Goal: Transaction & Acquisition: Purchase product/service

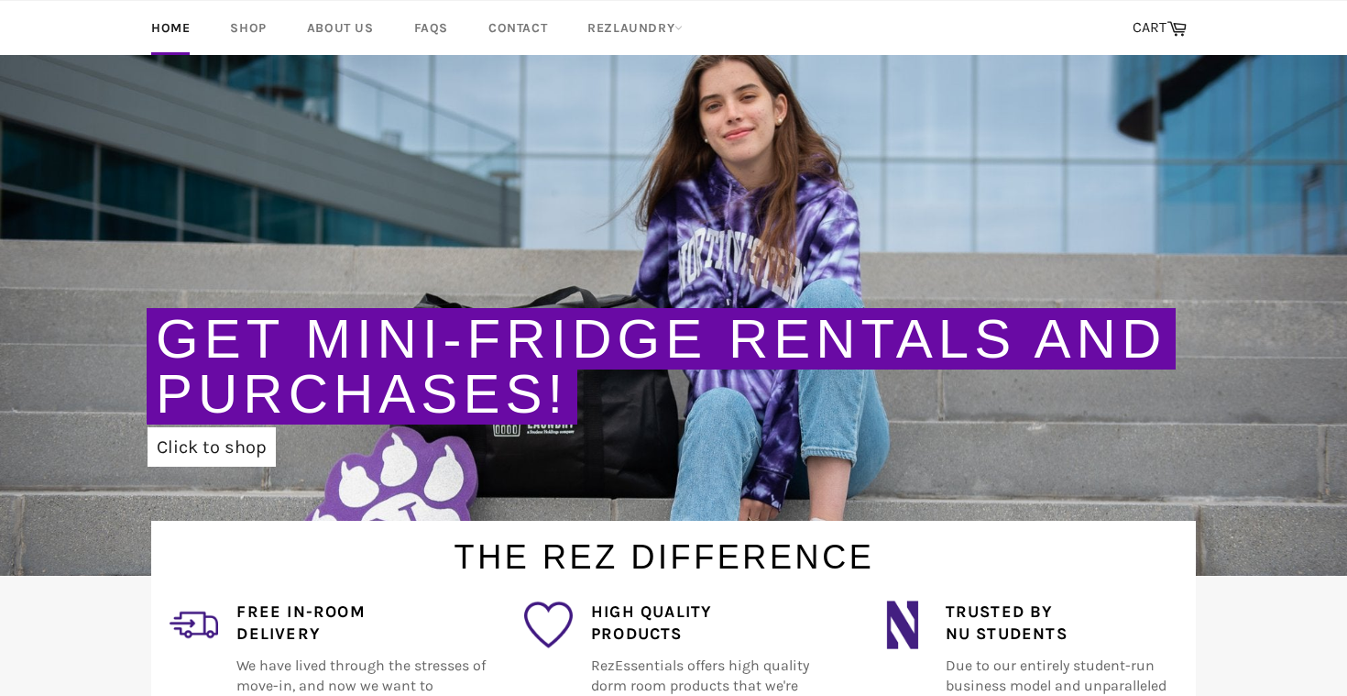
scroll to position [22, 0]
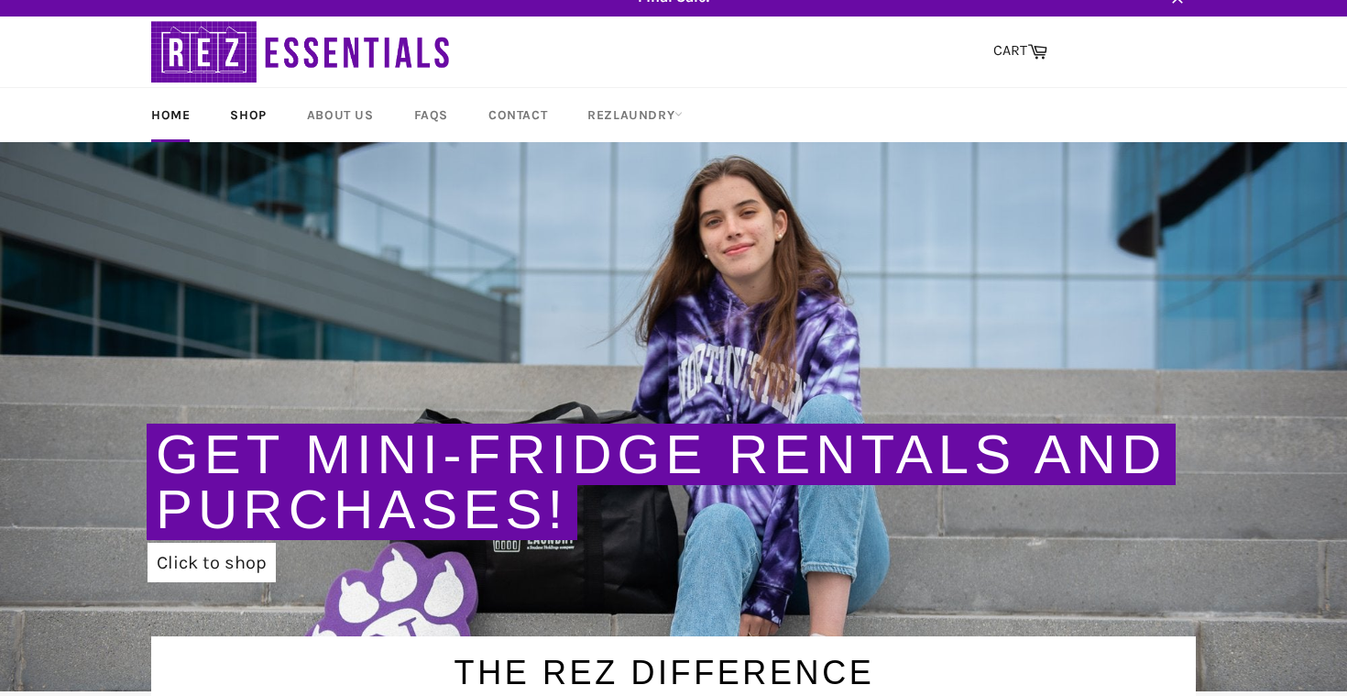
click at [261, 121] on link "Shop" at bounding box center [248, 115] width 72 height 54
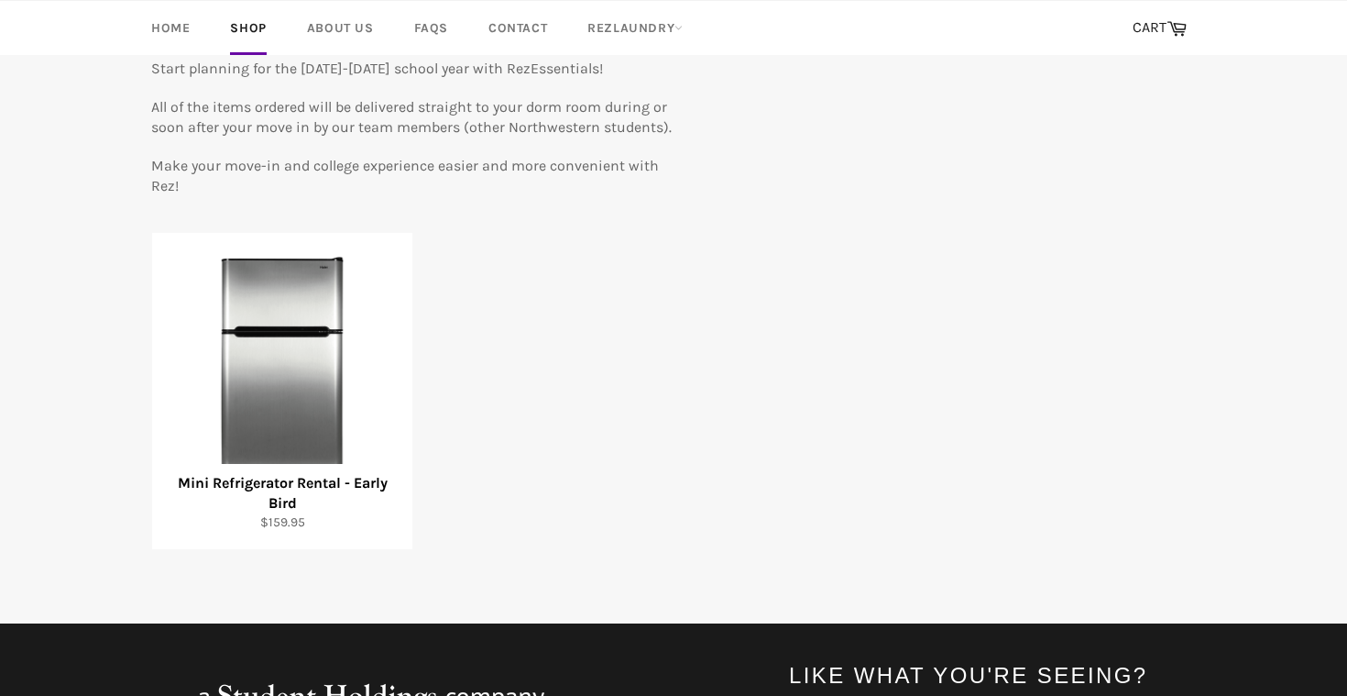
scroll to position [205, 0]
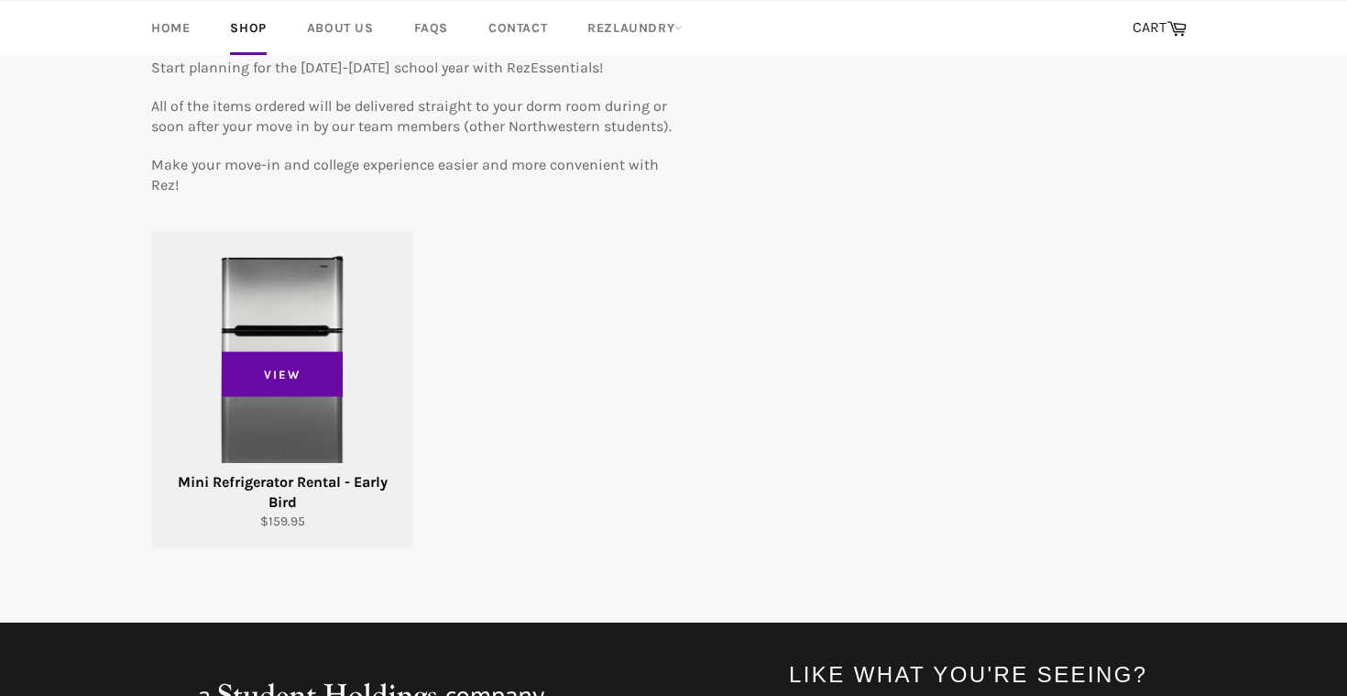
click at [300, 327] on div "View" at bounding box center [282, 390] width 260 height 316
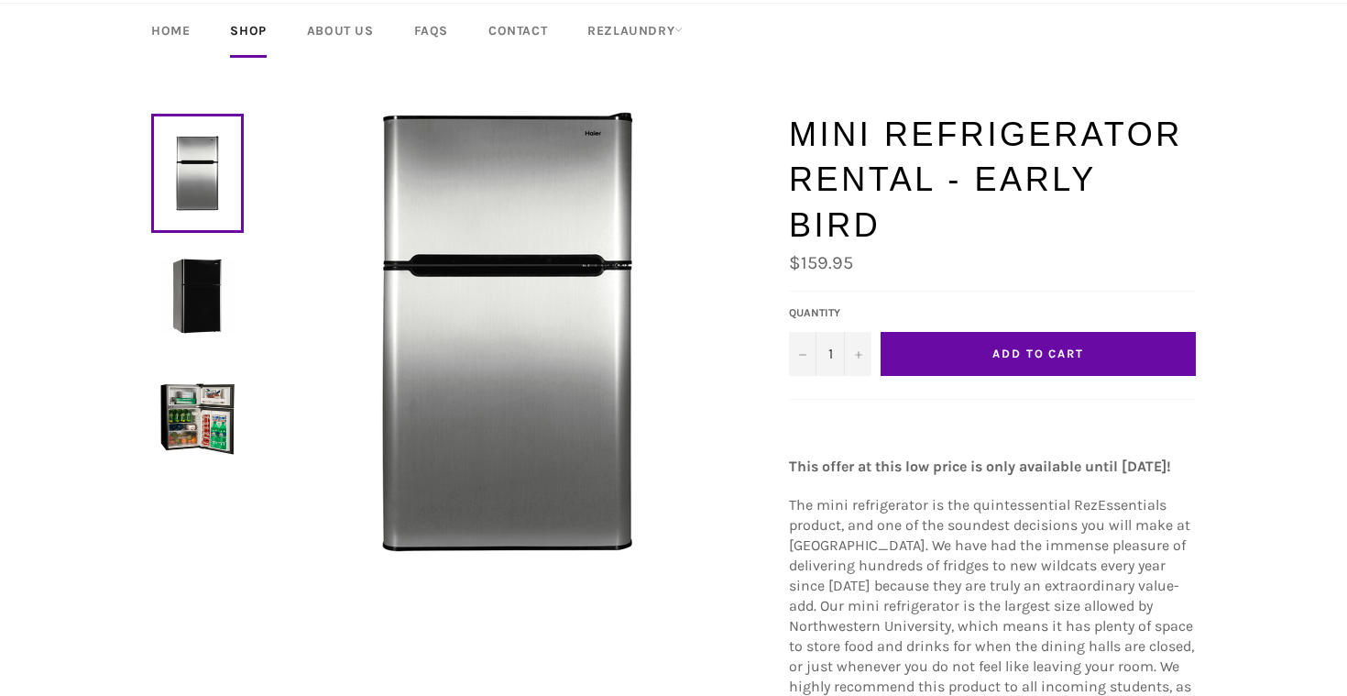
scroll to position [98, 0]
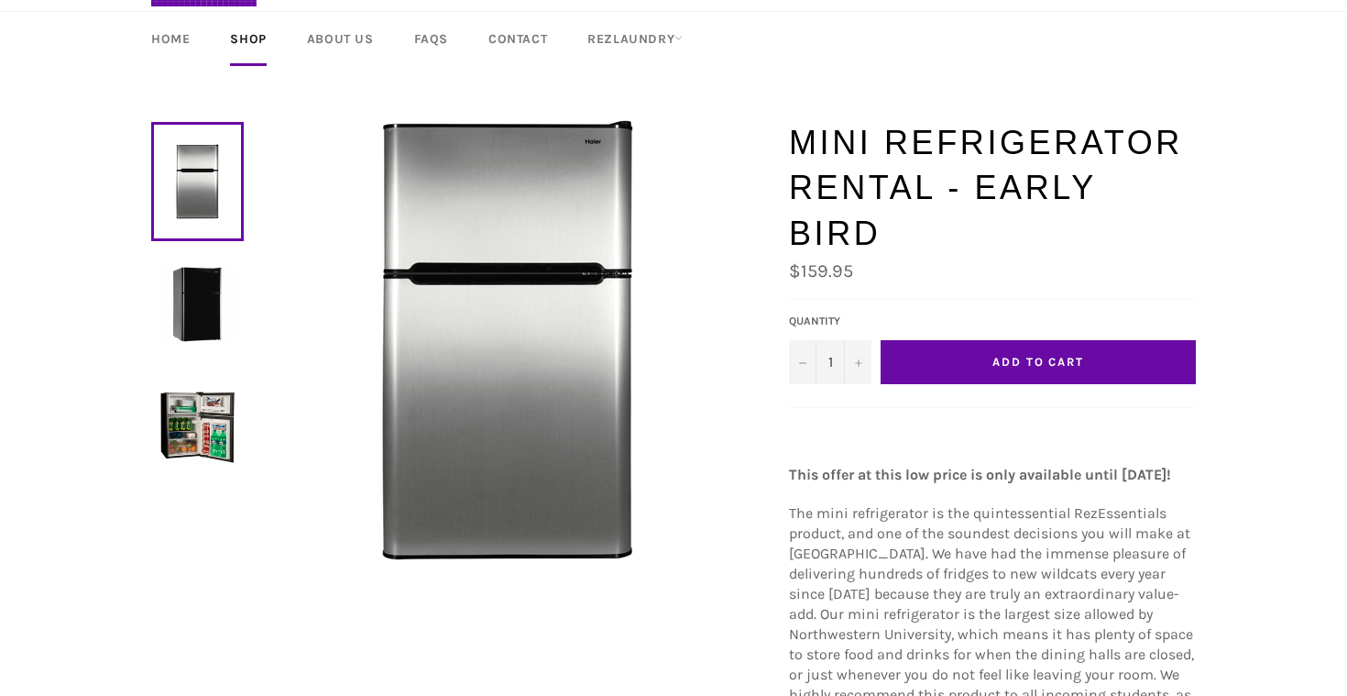
click at [215, 408] on img at bounding box center [197, 427] width 74 height 74
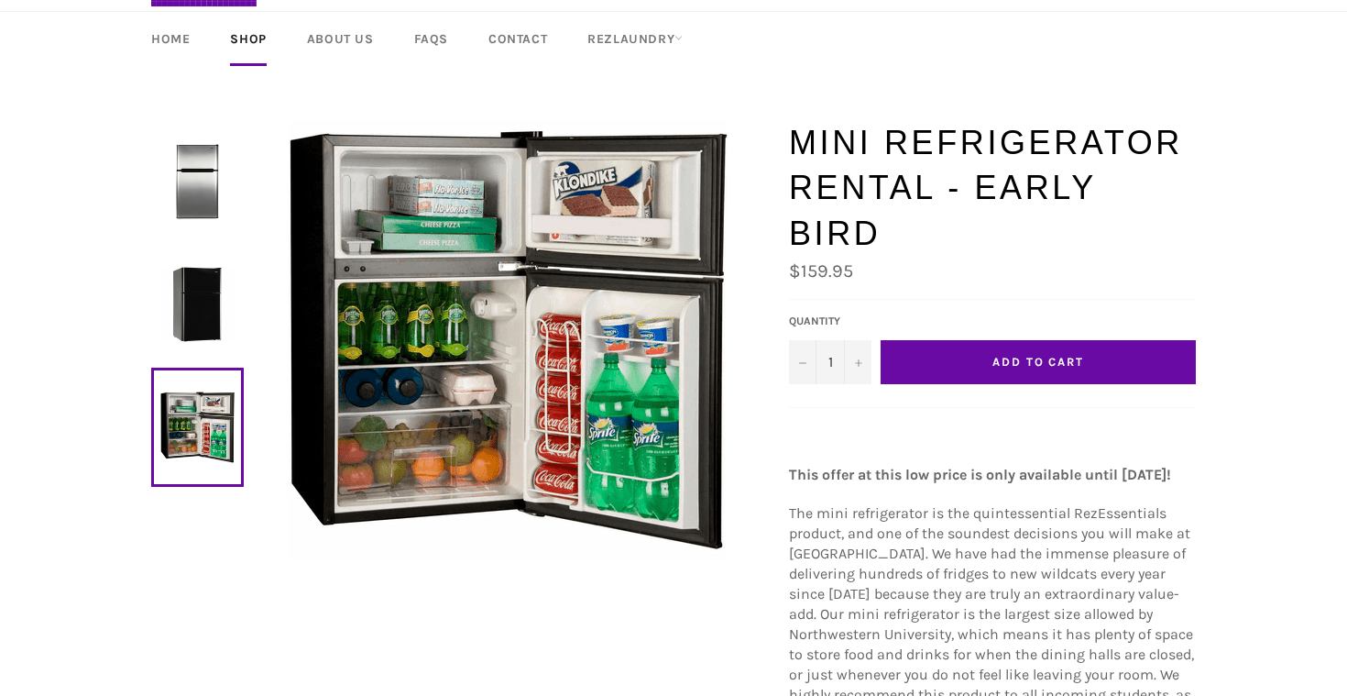
click at [203, 331] on img at bounding box center [197, 304] width 74 height 74
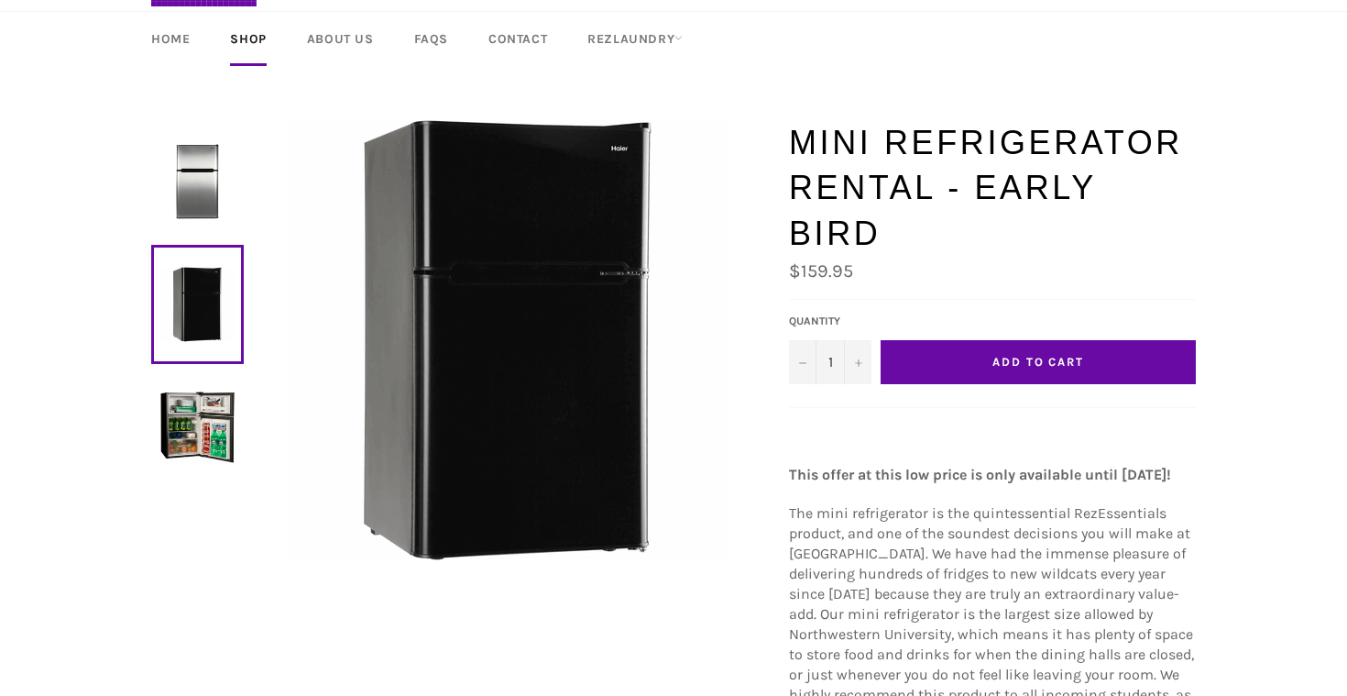
click at [205, 225] on link at bounding box center [197, 181] width 93 height 119
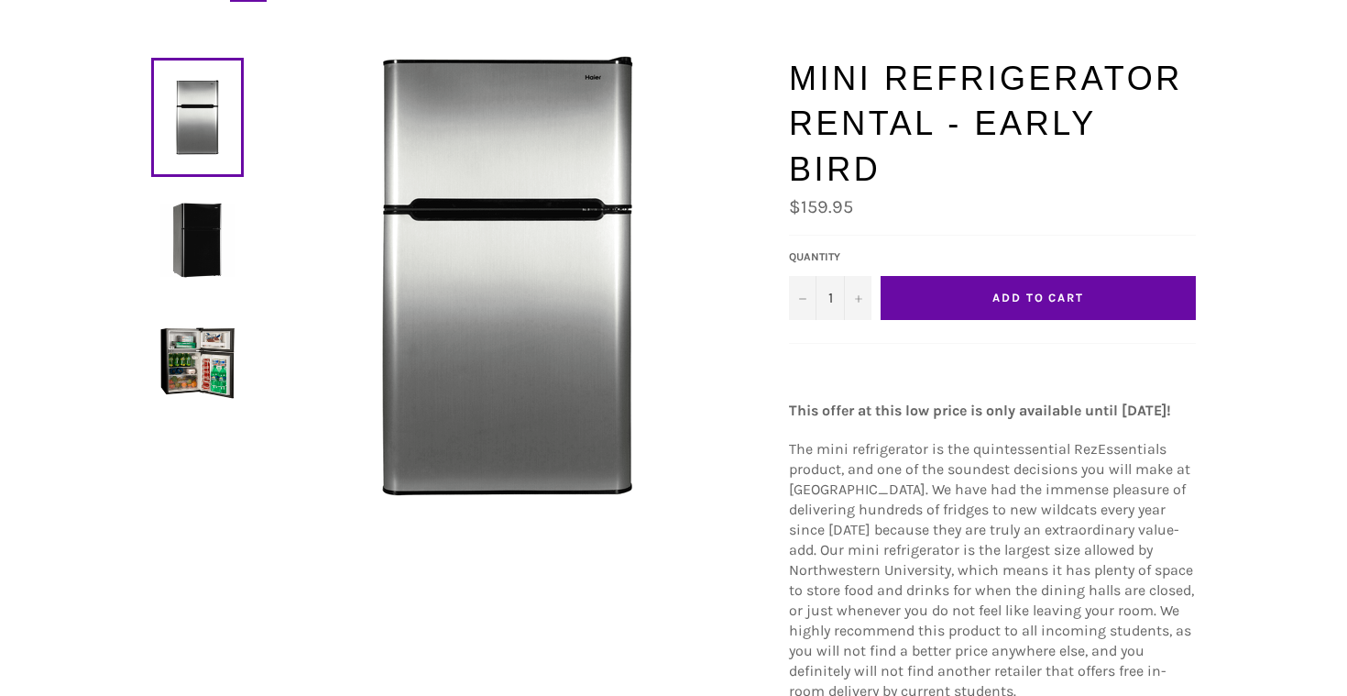
scroll to position [162, 0]
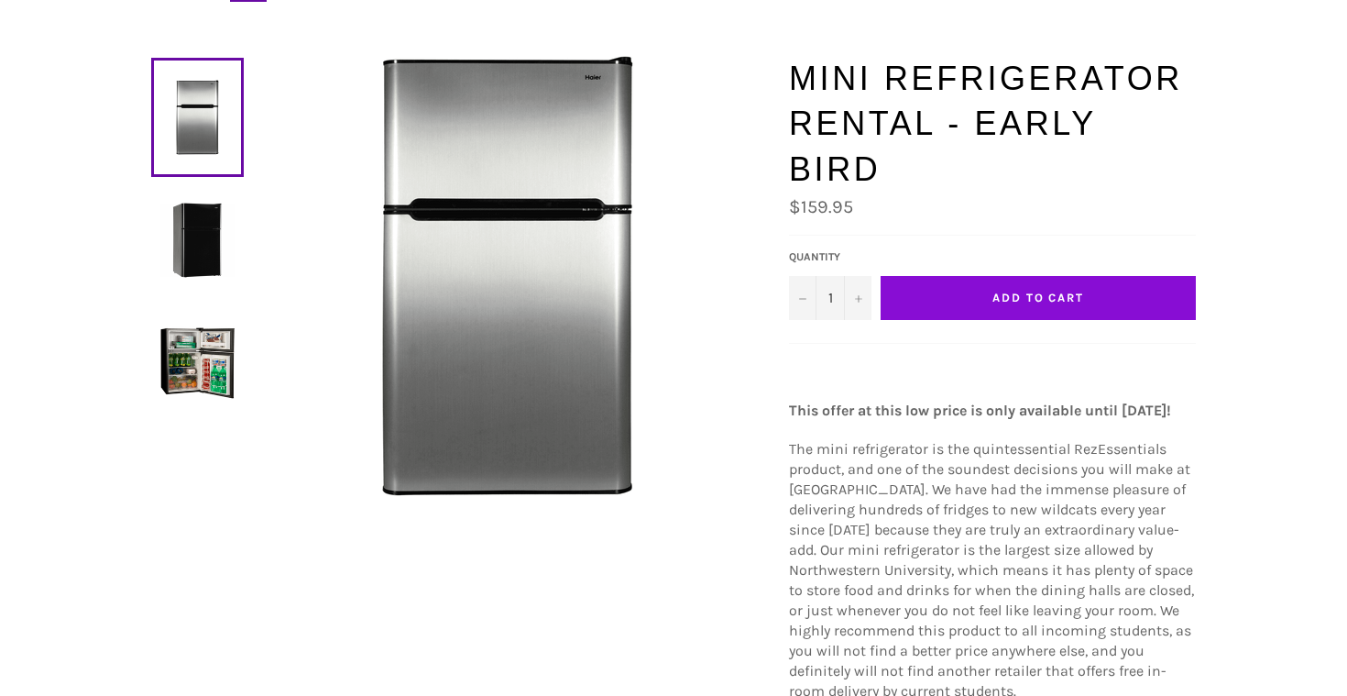
click at [1051, 276] on button "Add to Cart" at bounding box center [1038, 298] width 315 height 44
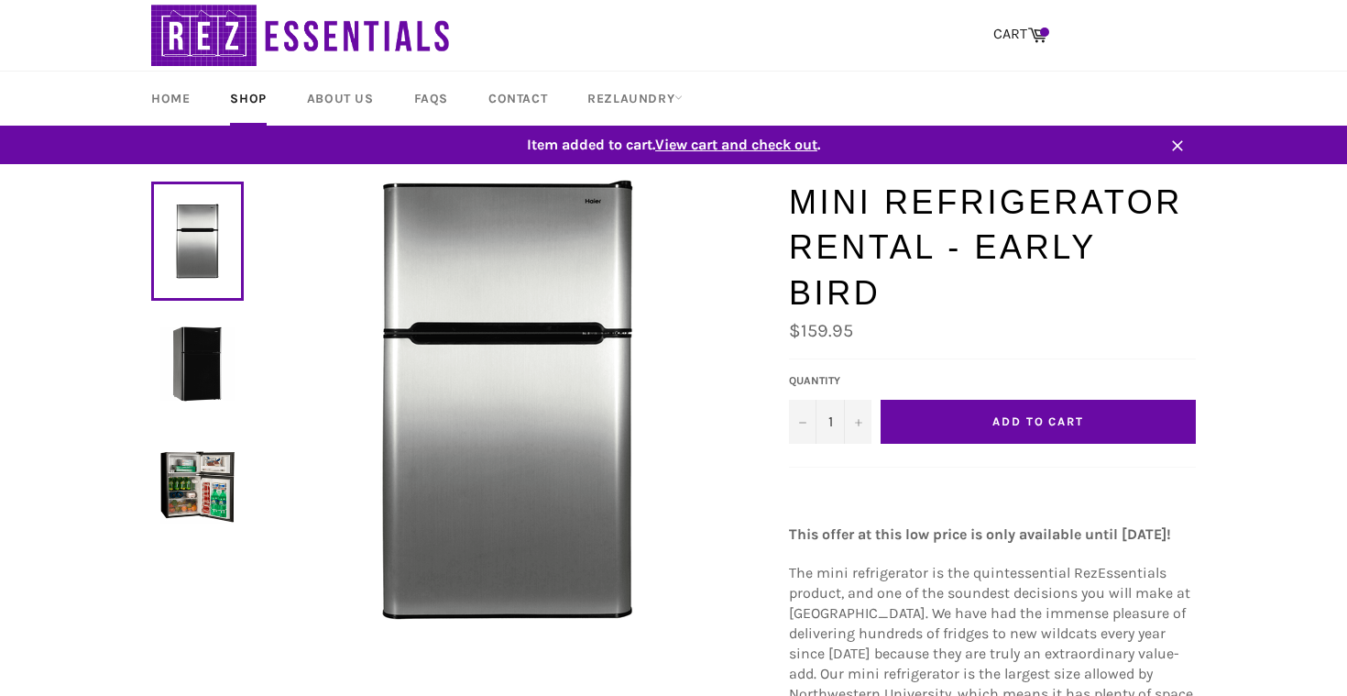
scroll to position [0, 0]
click at [1043, 32] on span at bounding box center [1044, 31] width 9 height 9
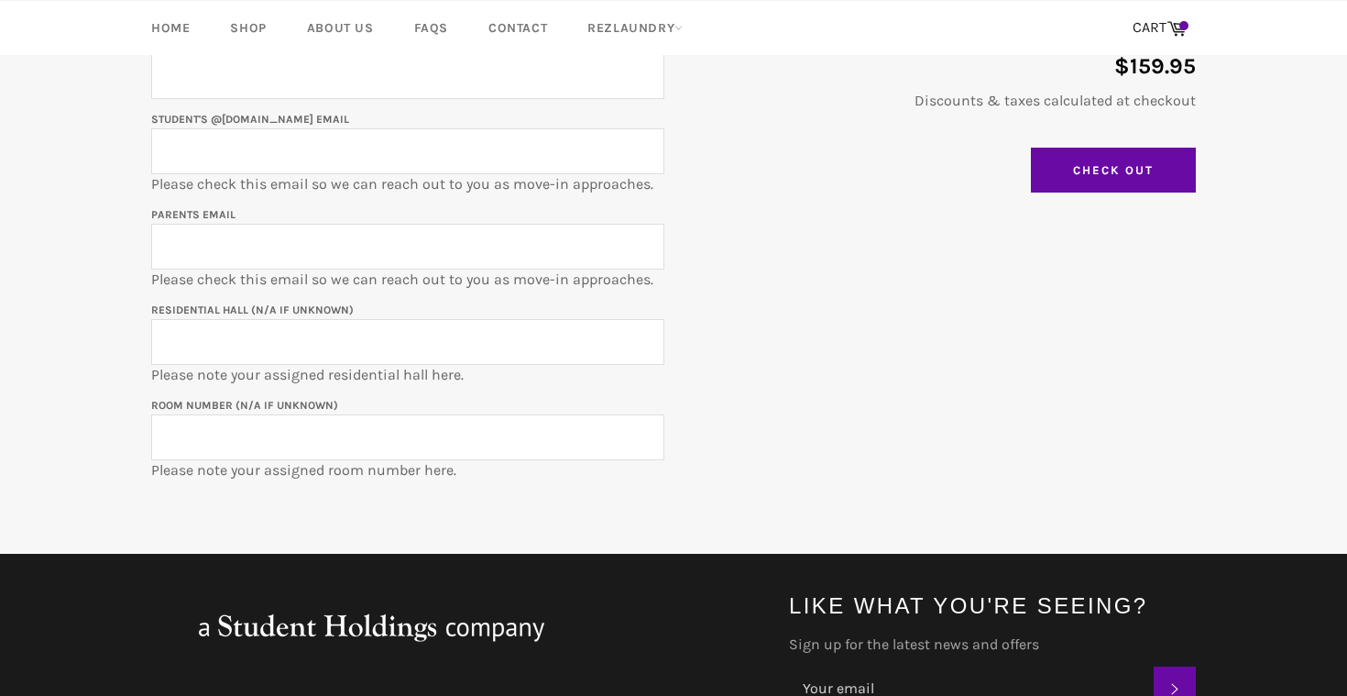
scroll to position [440, 0]
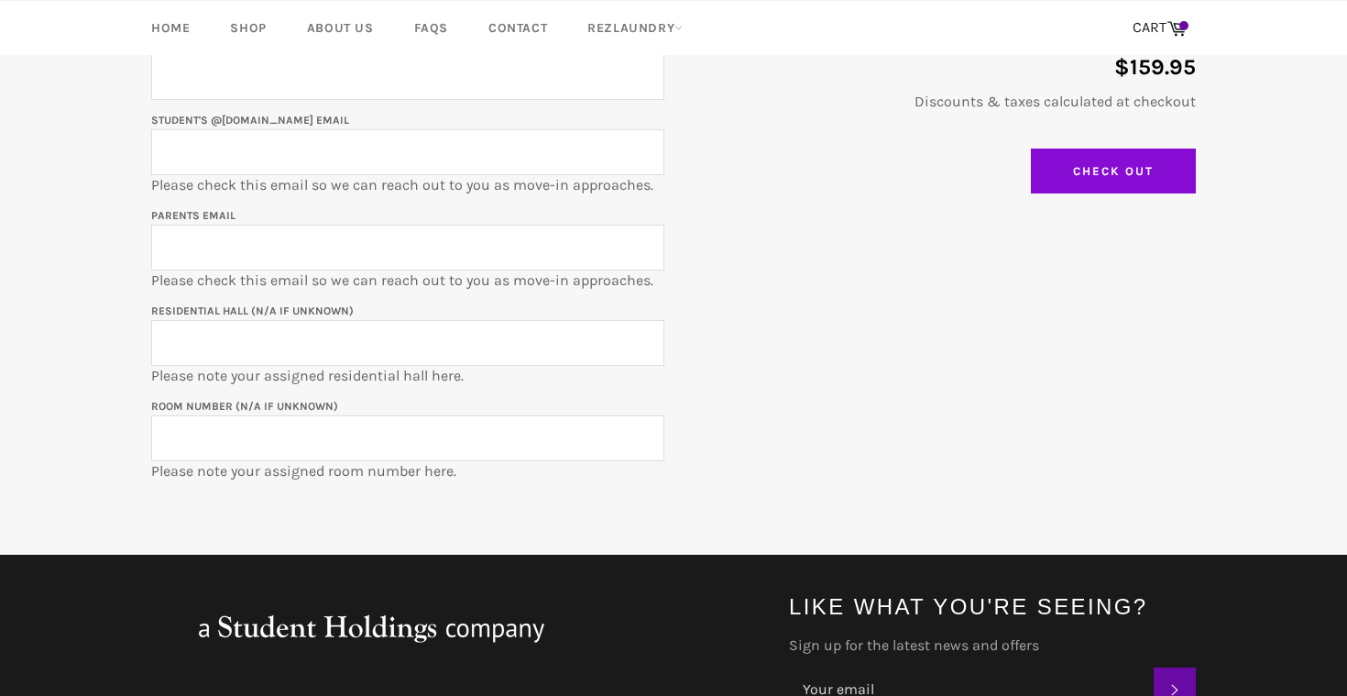
click at [1093, 165] on input "Check Out" at bounding box center [1113, 171] width 165 height 46
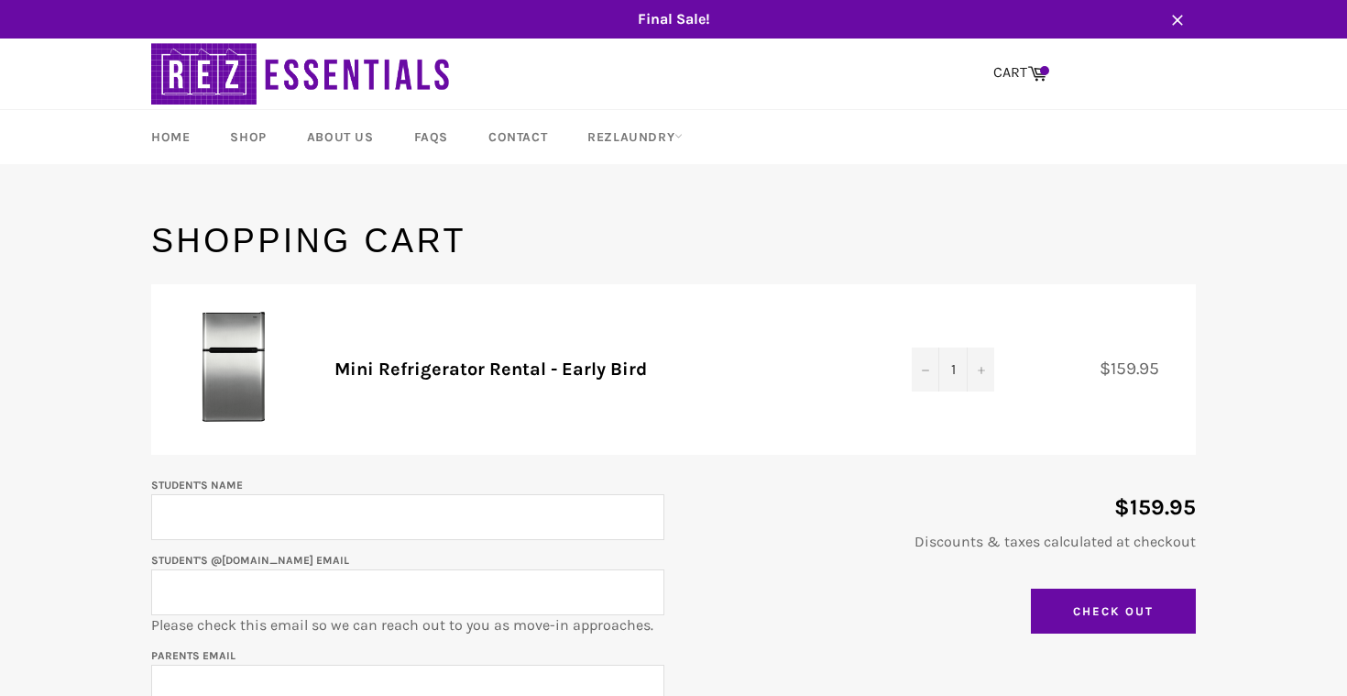
scroll to position [0, 0]
